Goal: Task Accomplishment & Management: Manage account settings

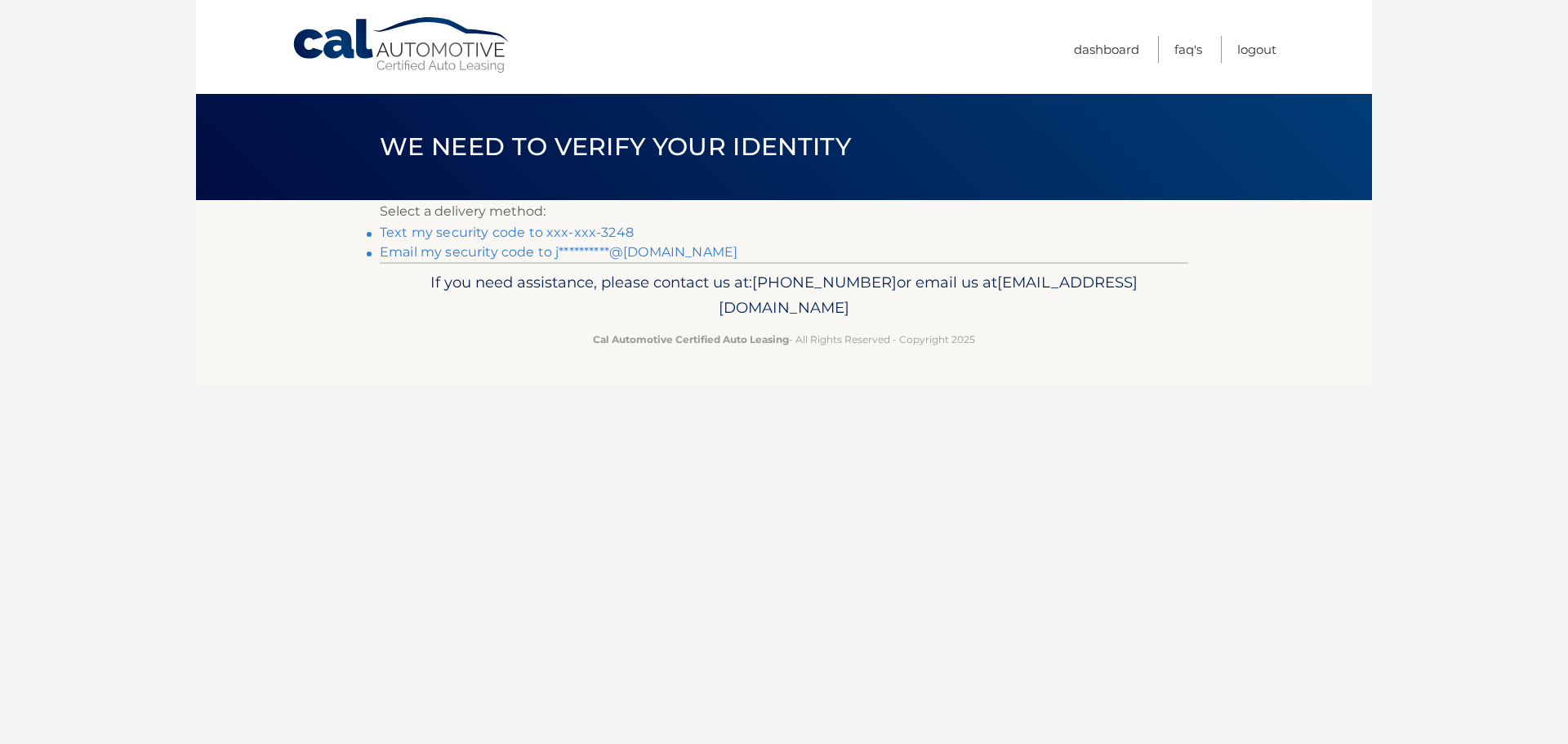
click at [552, 229] on link "Text my security code to xxx-xxx-3248" at bounding box center [507, 232] width 254 height 15
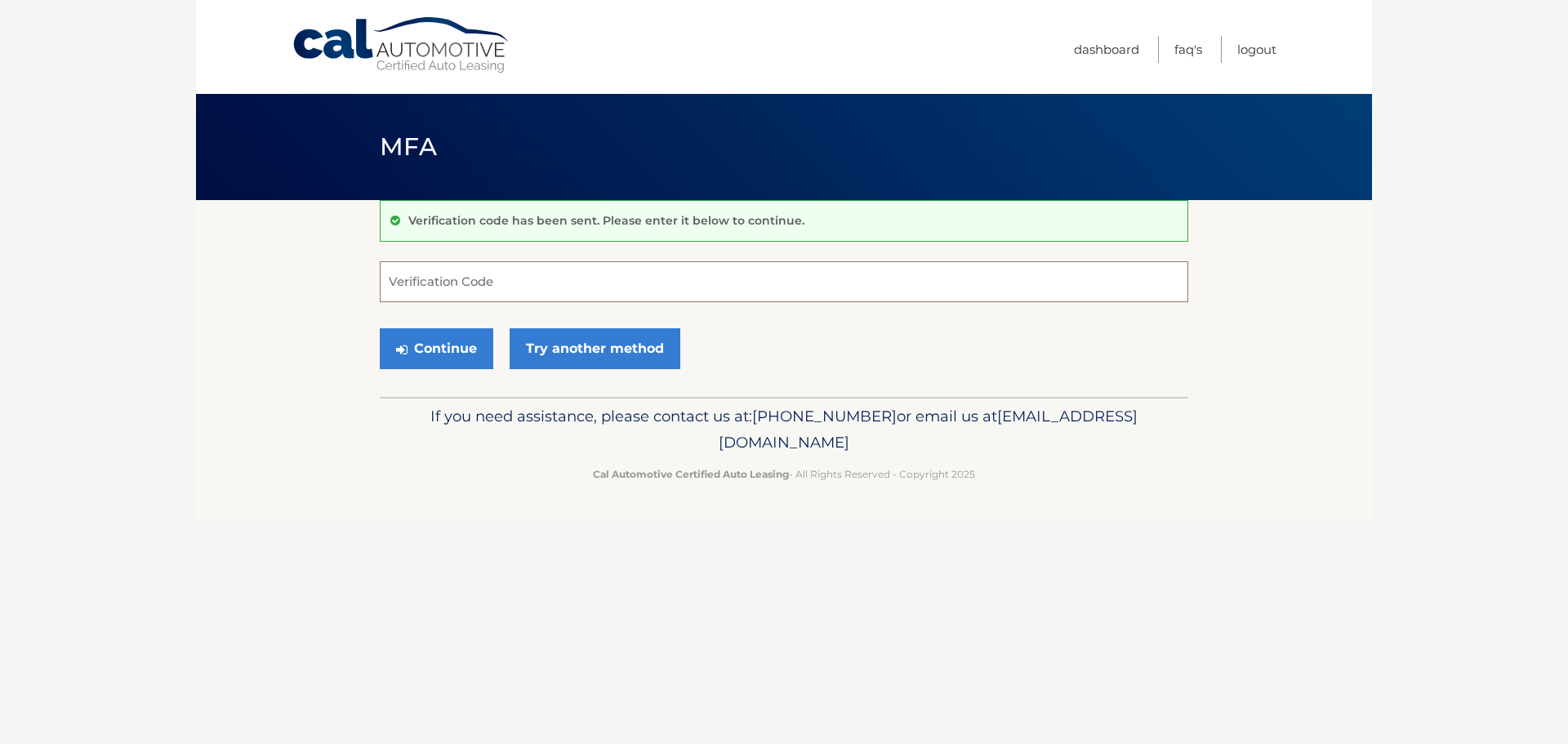
click at [511, 276] on input "Verification Code" at bounding box center [783, 282] width 808 height 41
type input "787299"
click at [437, 353] on button "Continue" at bounding box center [436, 348] width 114 height 41
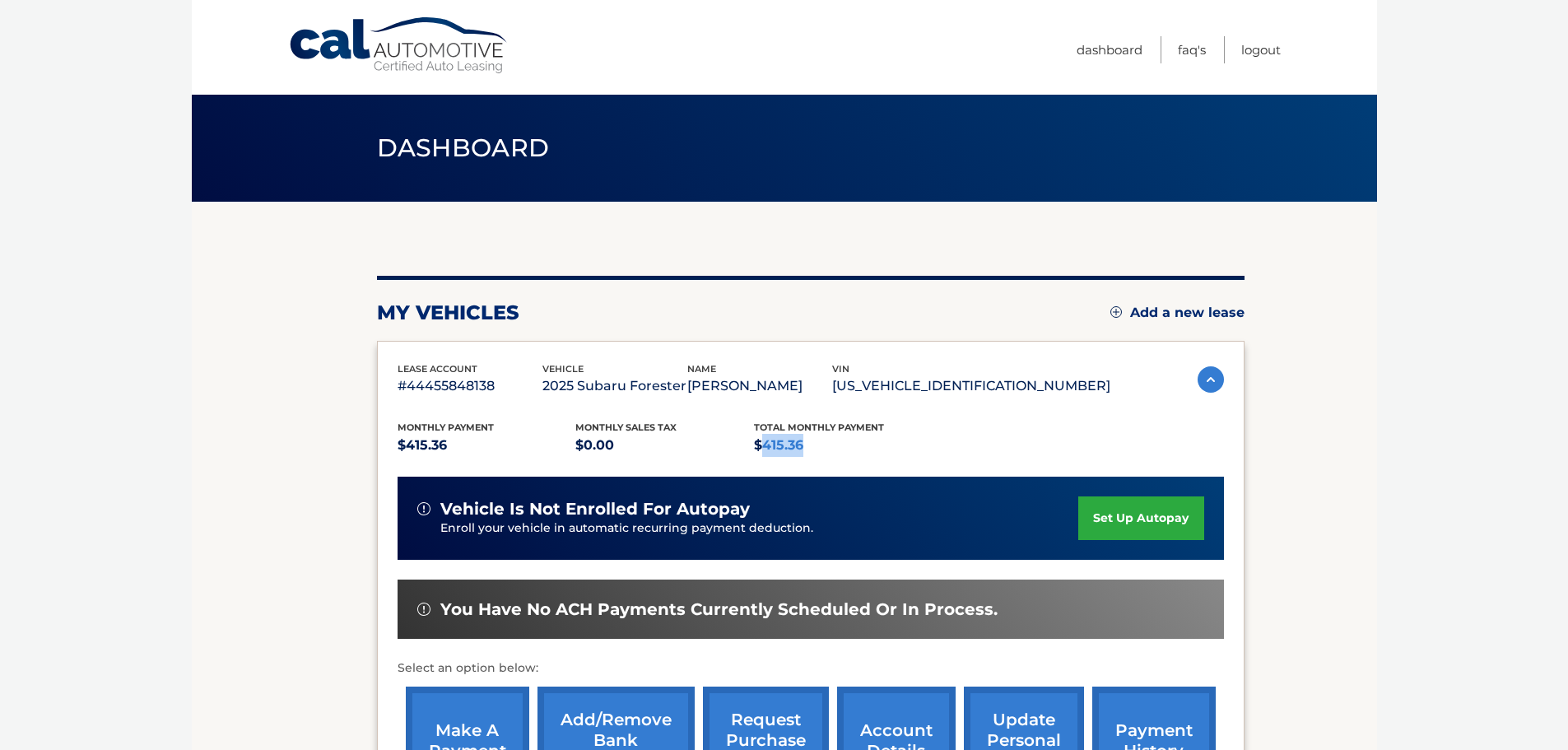
drag, startPoint x: 814, startPoint y: 445, endPoint x: 763, endPoint y: 450, distance: 51.2
click at [763, 450] on p "$415.36" at bounding box center [842, 445] width 178 height 23
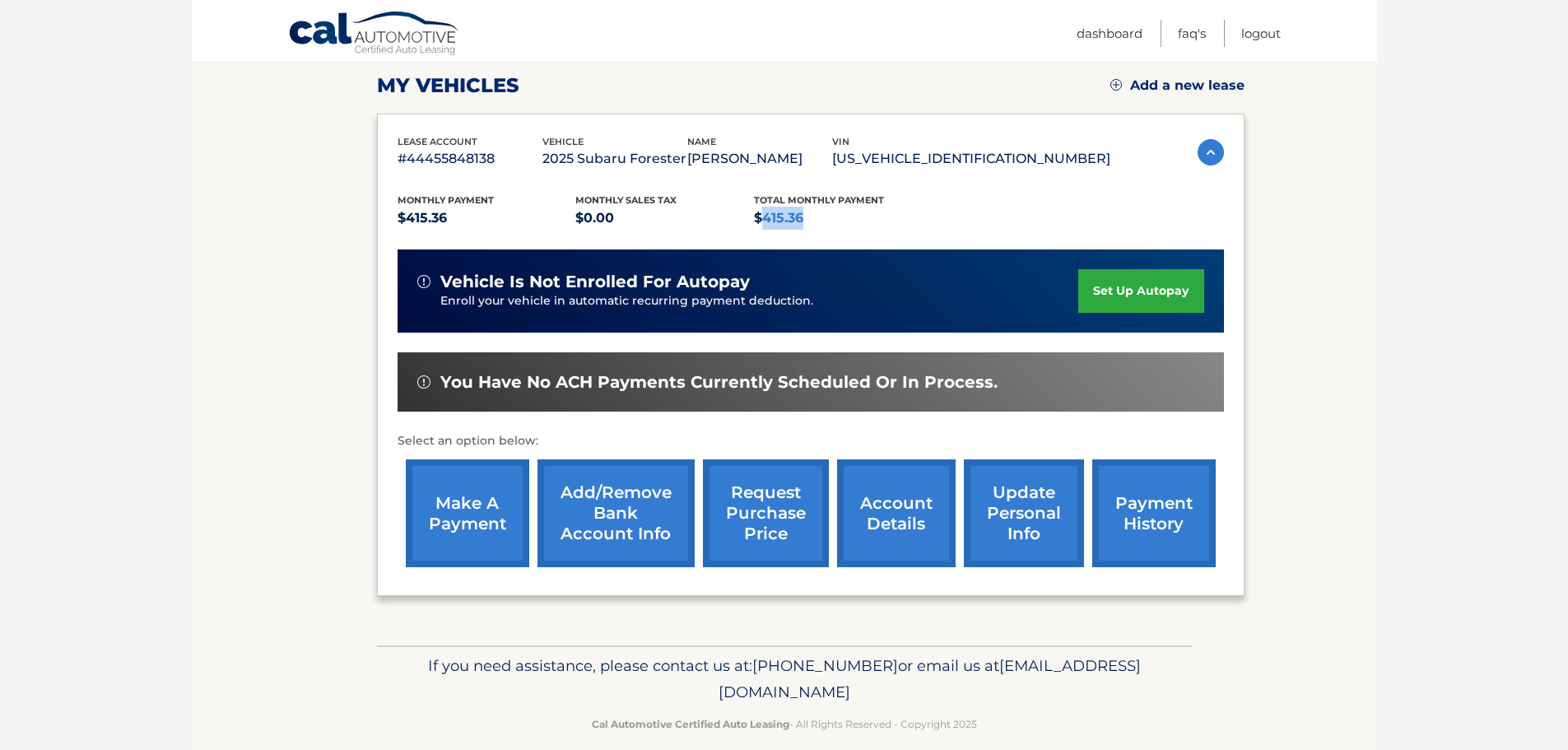
scroll to position [247, 0]
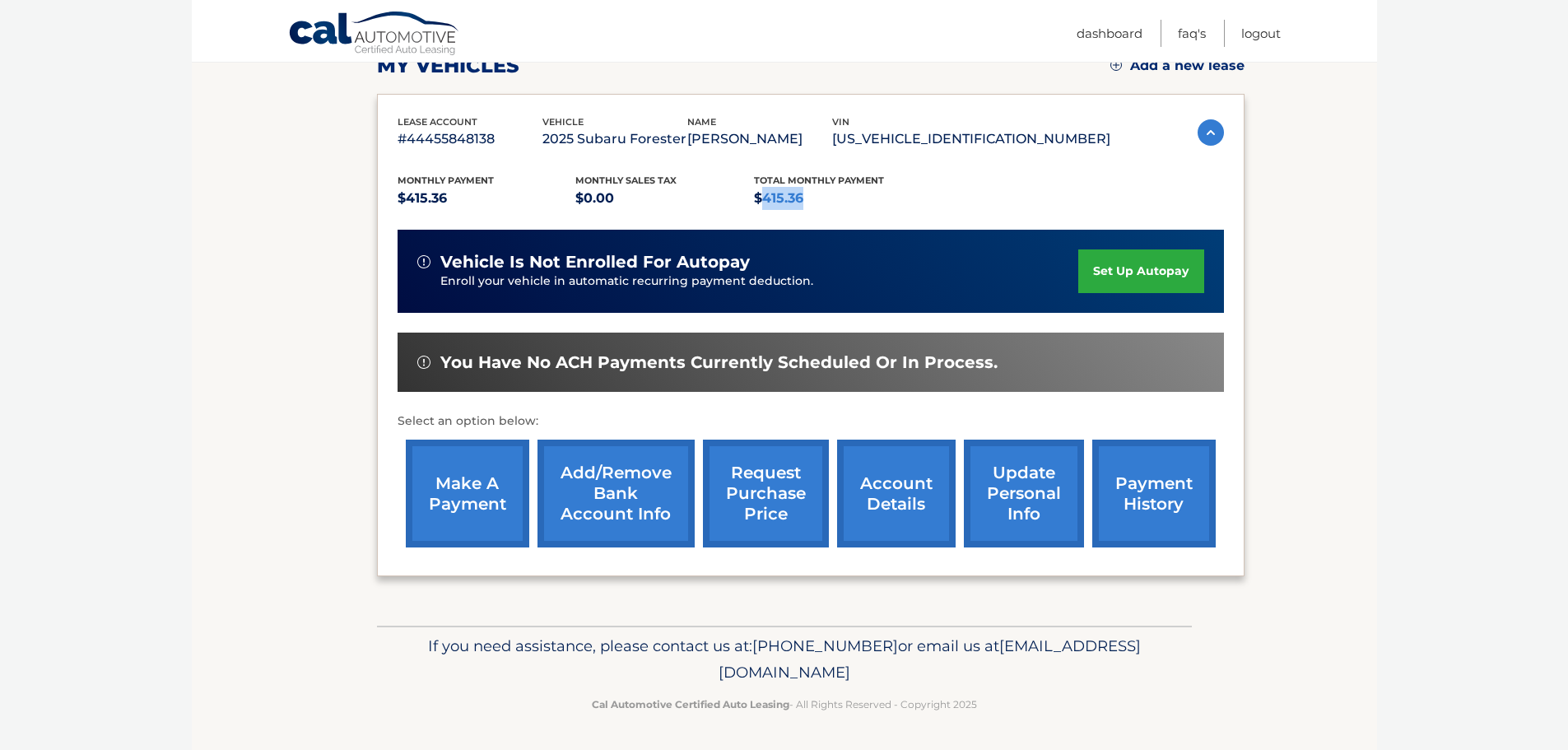
click at [461, 490] on link "make a payment" at bounding box center [468, 494] width 124 height 108
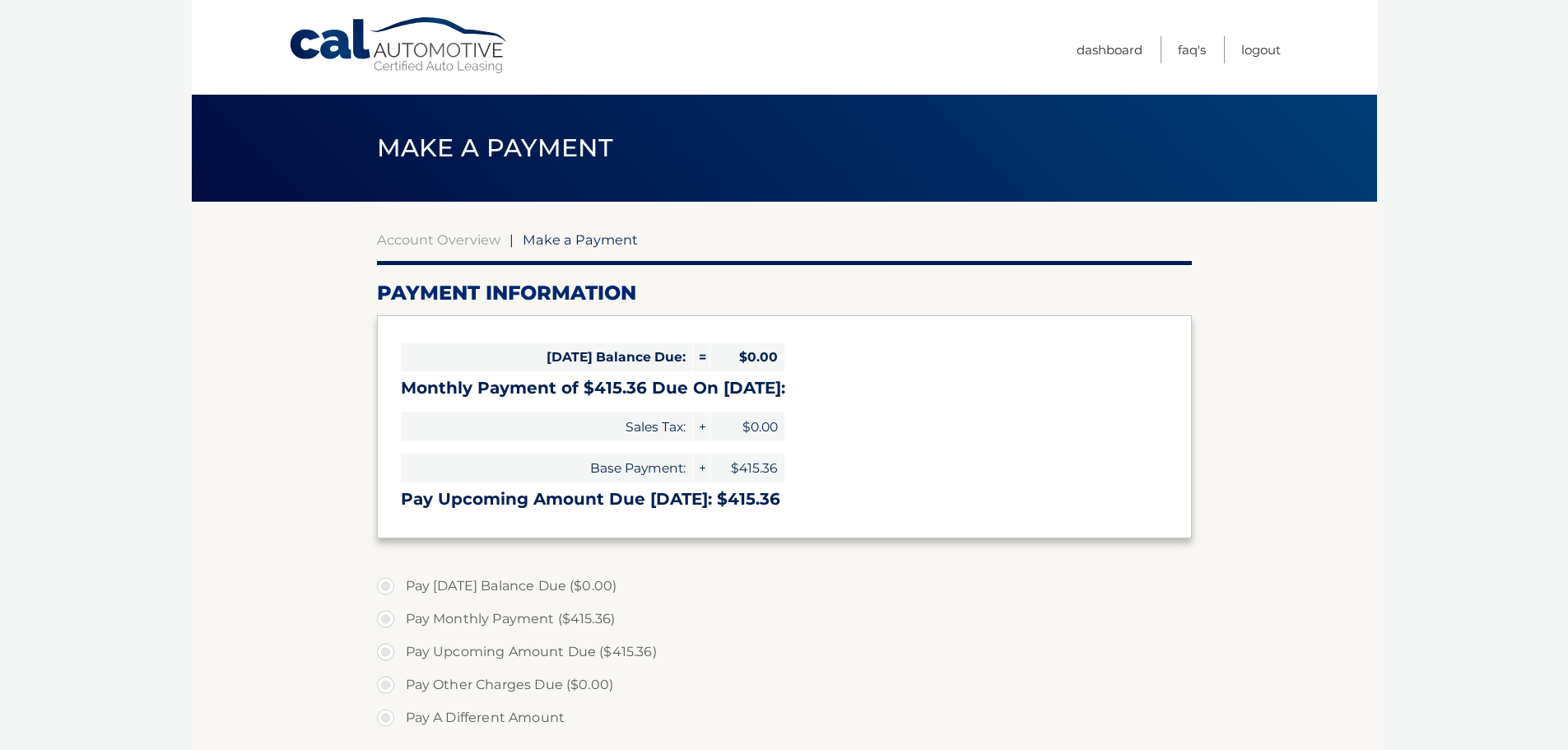
select select "OTEzMzJlYmYtNGJjZC00NDFiLWE3OWItMmE3YTAyMmFkMzgw"
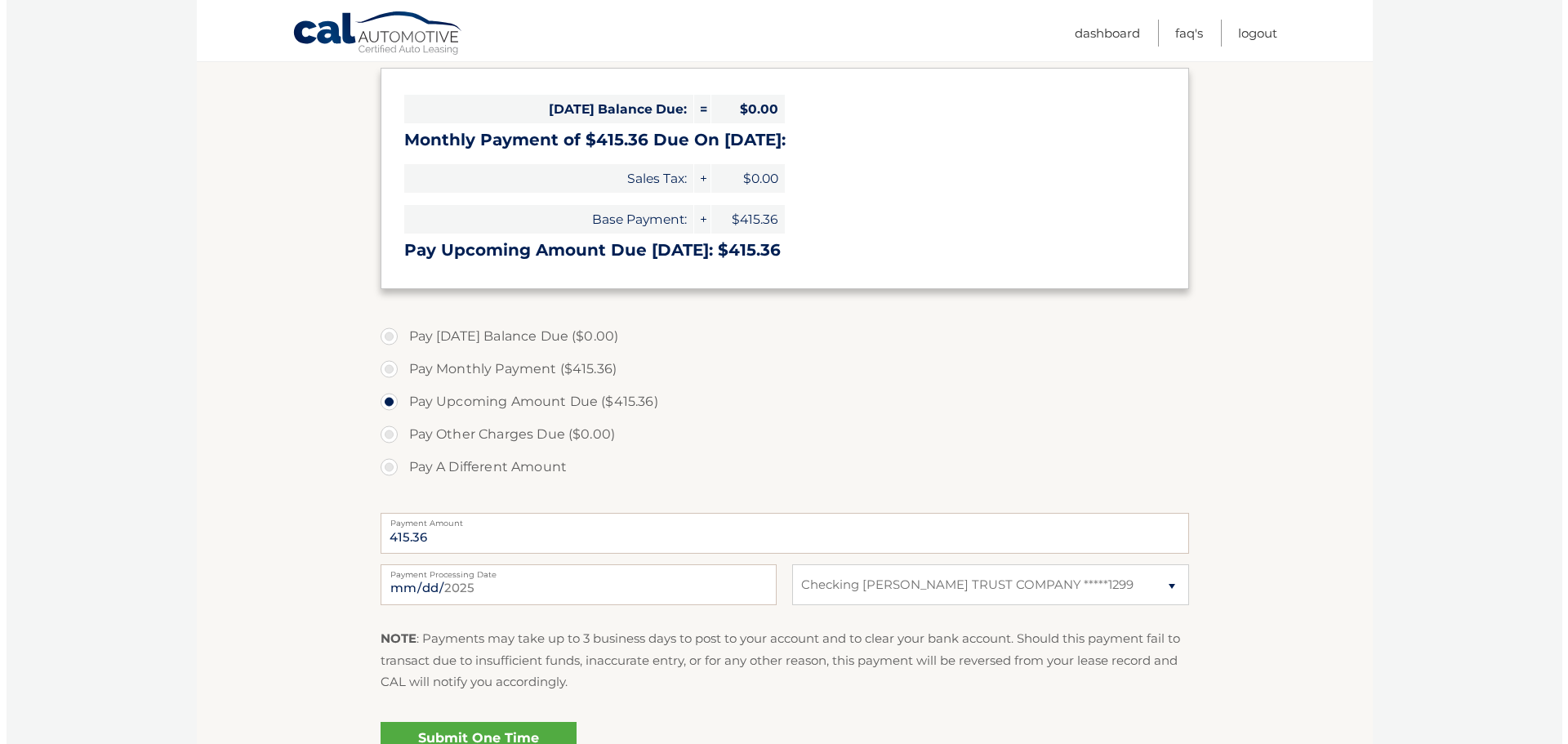
scroll to position [326, 0]
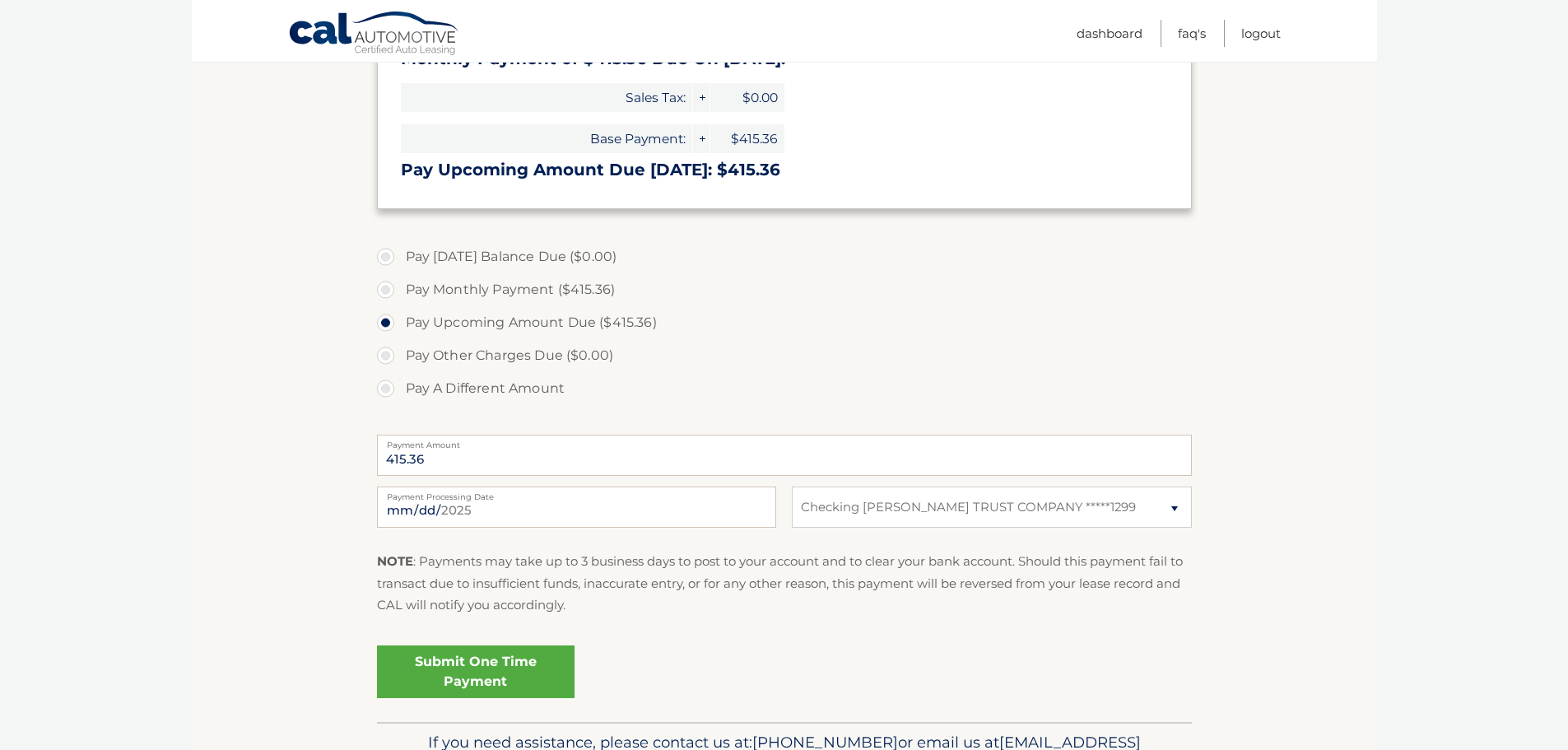
click at [496, 665] on link "Submit One Time Payment" at bounding box center [476, 671] width 197 height 53
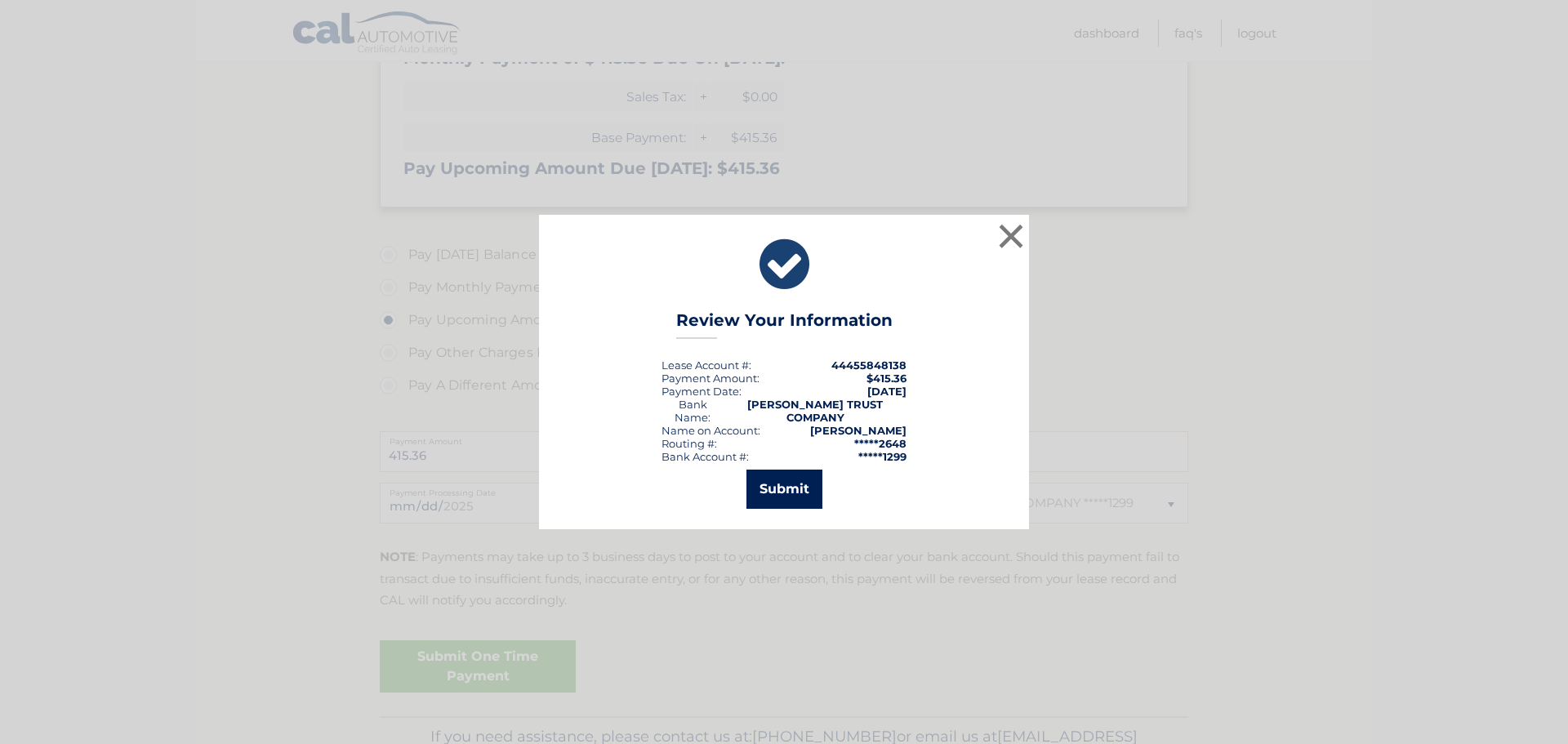
click at [789, 470] on button "Submit" at bounding box center [784, 489] width 76 height 39
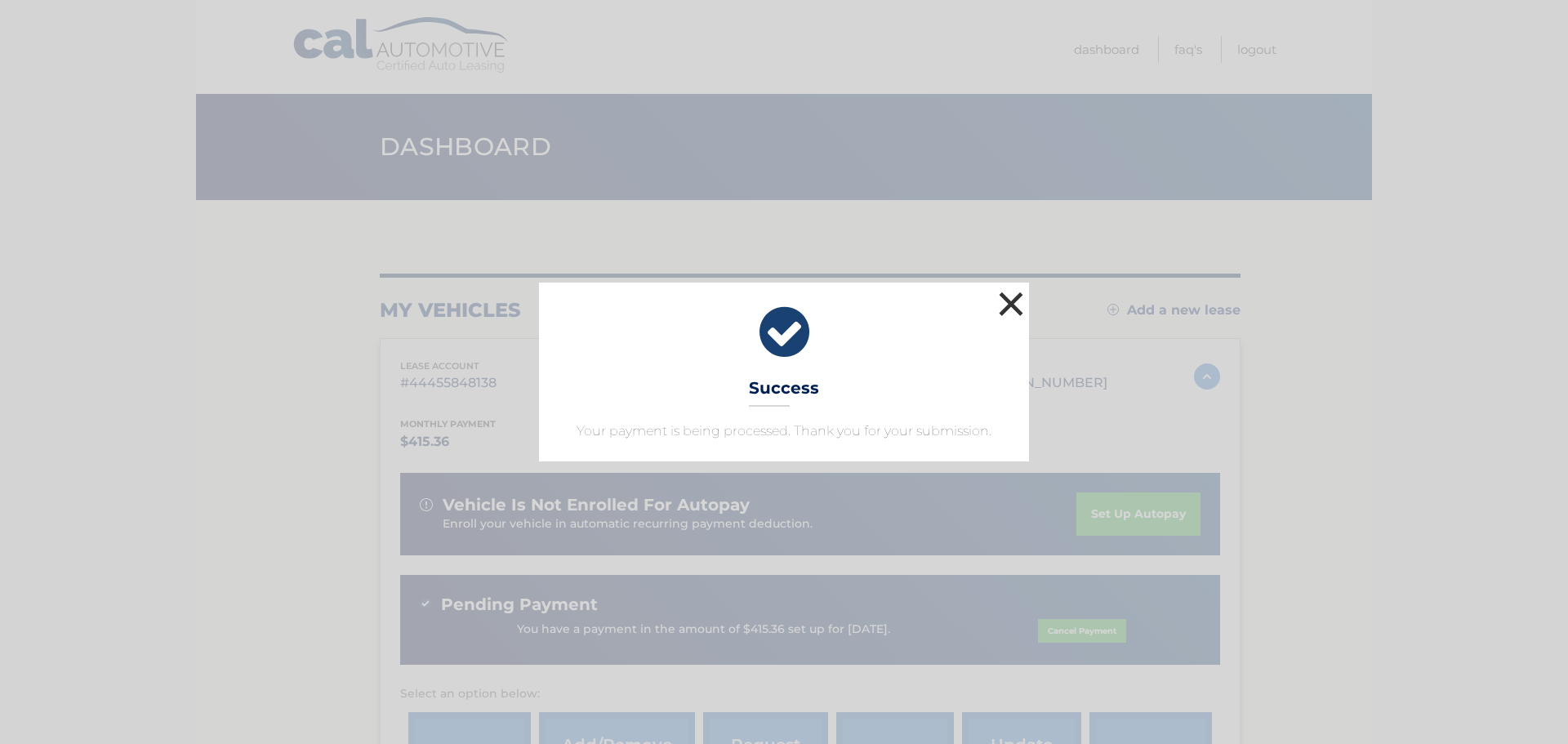
click at [1013, 304] on button "×" at bounding box center [1011, 303] width 33 height 33
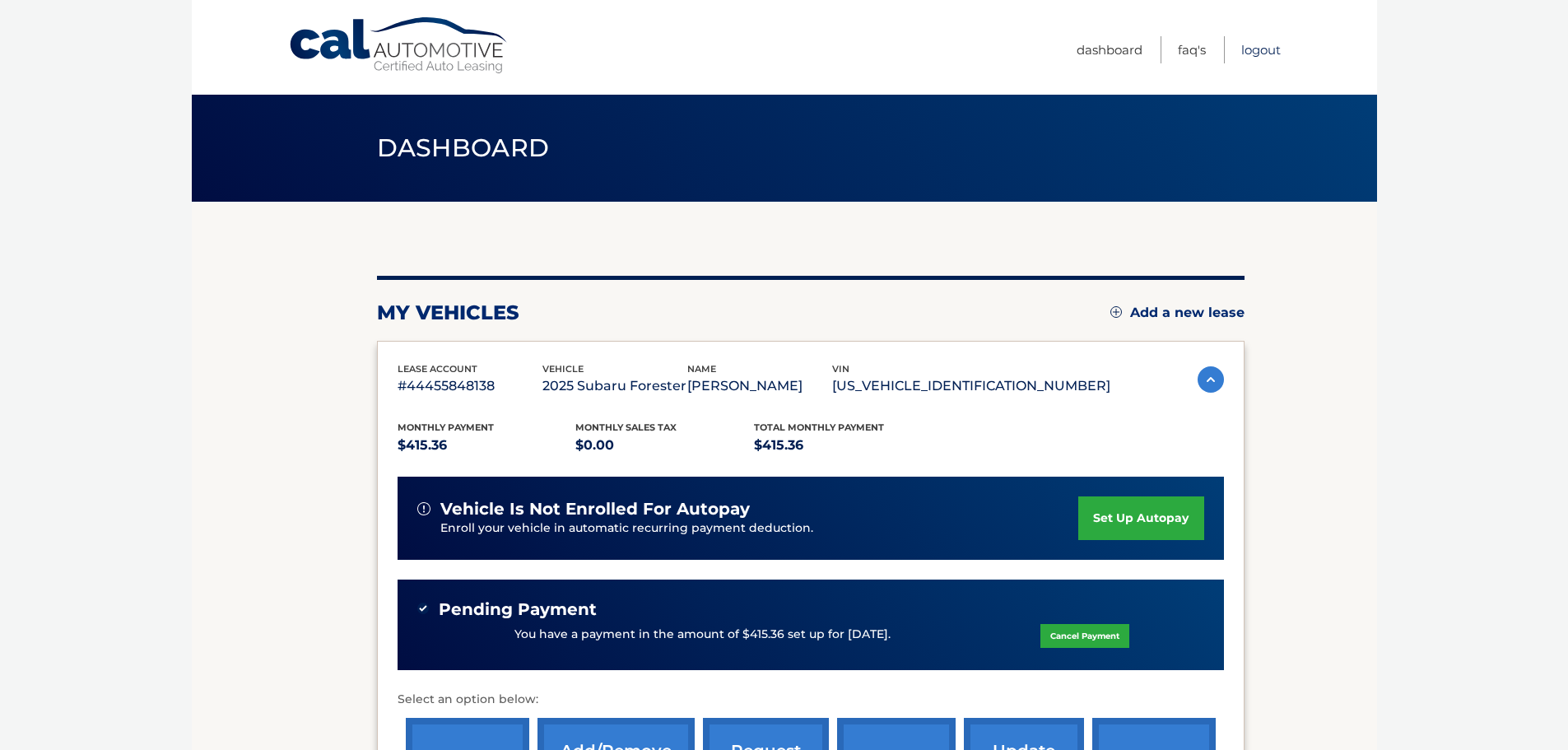
click at [1267, 50] on link "Logout" at bounding box center [1261, 49] width 39 height 27
